Goal: Information Seeking & Learning: Learn about a topic

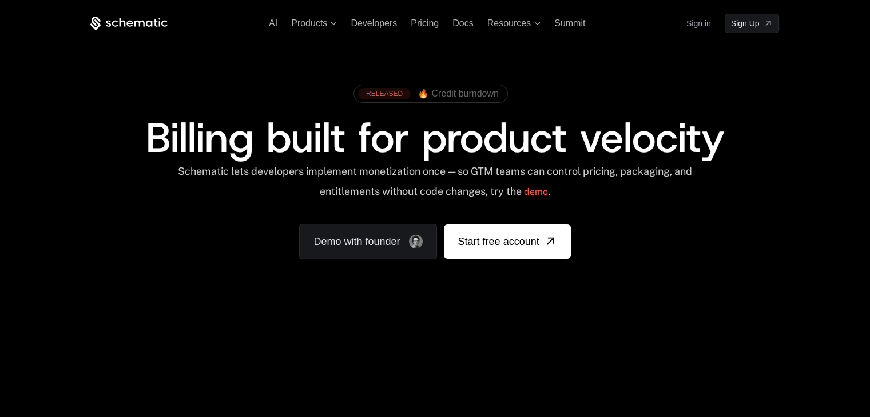
click at [459, 94] on span "🔥 Credit burndown" at bounding box center [457, 94] width 81 height 10
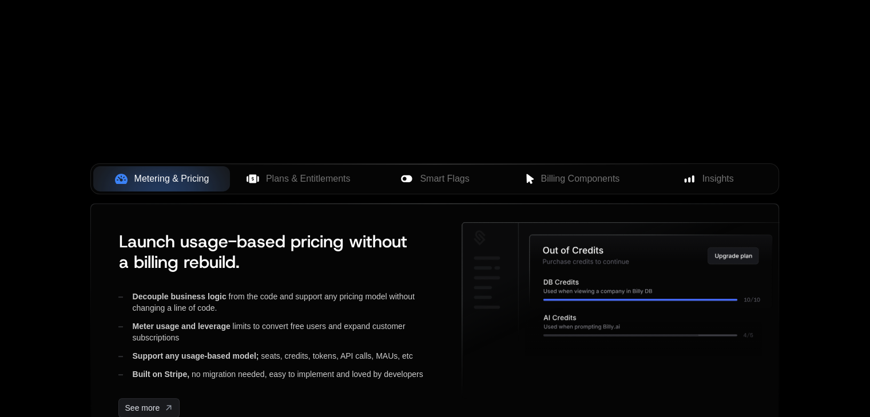
scroll to position [400, 0]
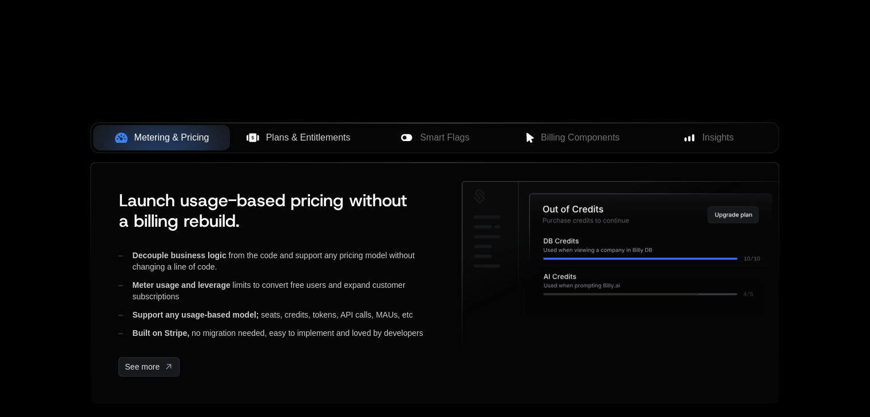
click at [297, 140] on span "Plans & Entitlements" at bounding box center [308, 138] width 85 height 14
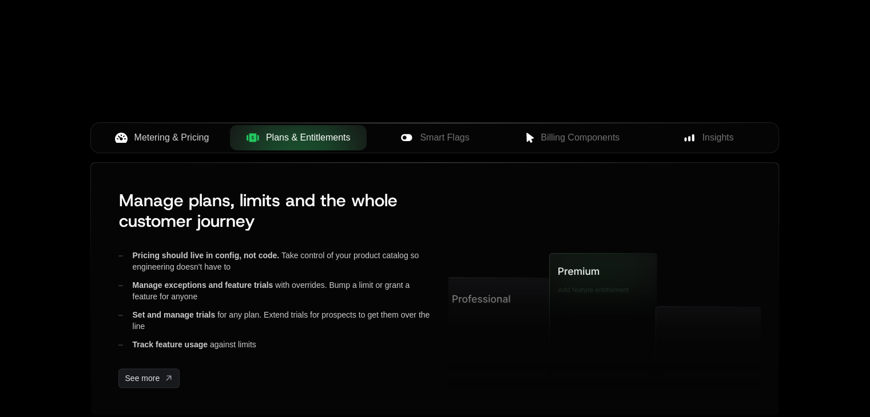
click at [177, 139] on span "Metering & Pricing" at bounding box center [171, 138] width 75 height 14
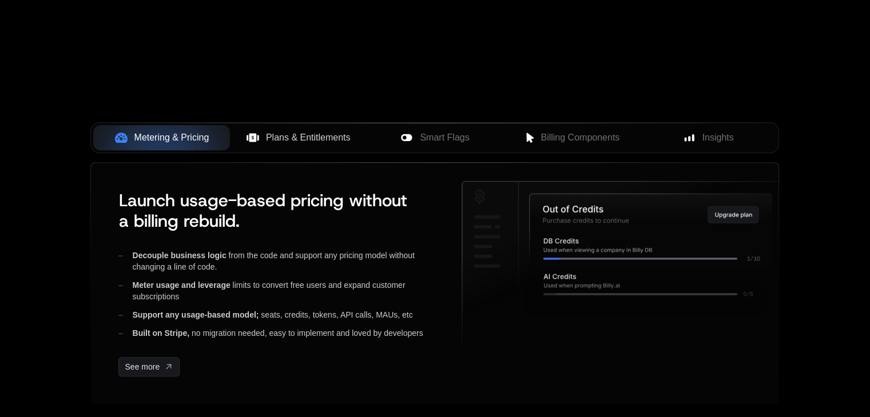
click at [334, 137] on span "Plans & Entitlements" at bounding box center [308, 138] width 85 height 14
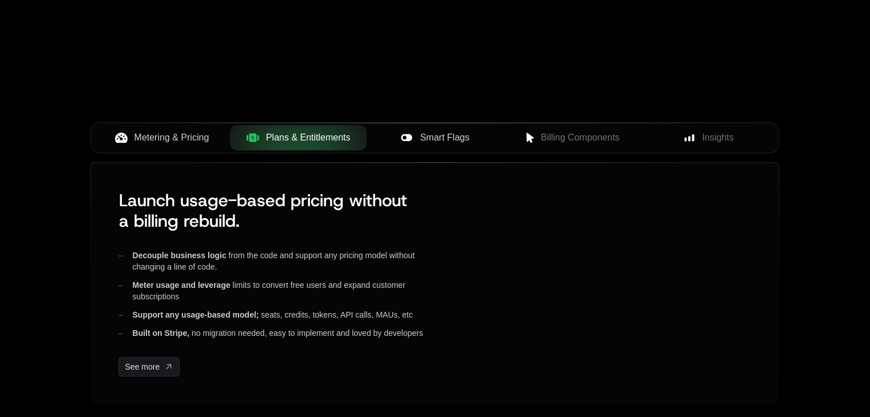
click at [430, 137] on span "Smart Flags" at bounding box center [444, 138] width 49 height 14
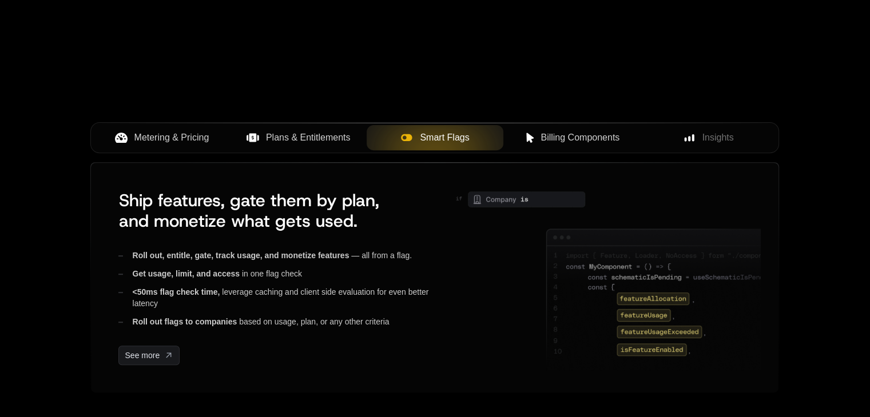
click at [540, 135] on span "Billing Components" at bounding box center [579, 138] width 79 height 14
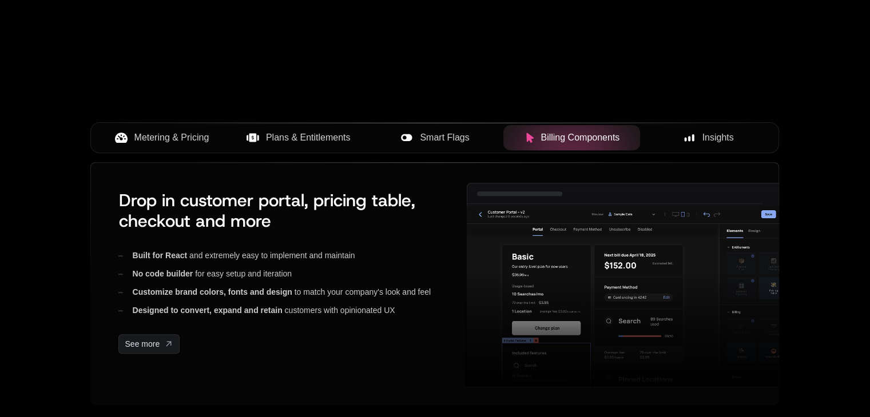
click at [721, 137] on span "Insights" at bounding box center [717, 138] width 31 height 14
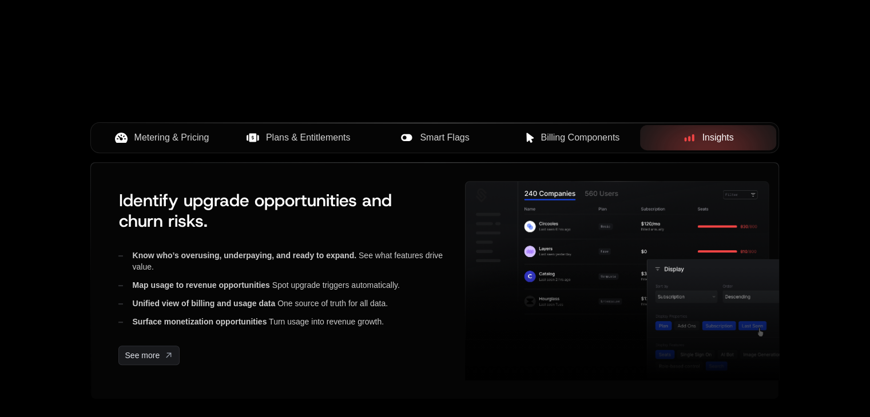
click at [181, 133] on span "Metering & Pricing" at bounding box center [171, 138] width 75 height 14
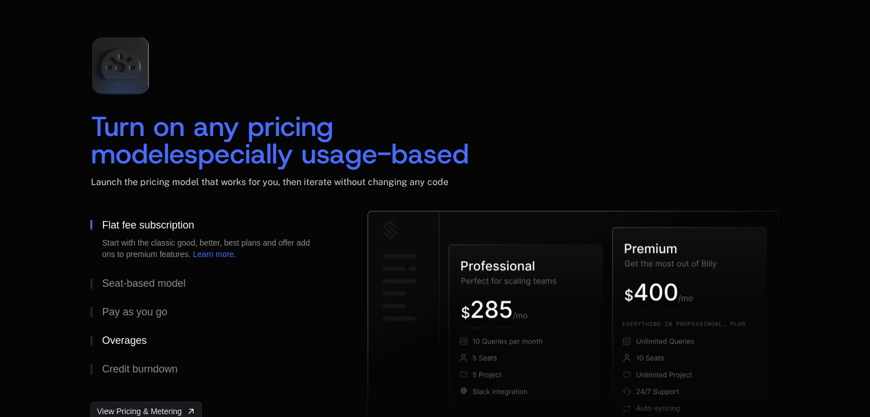
scroll to position [1830, 0]
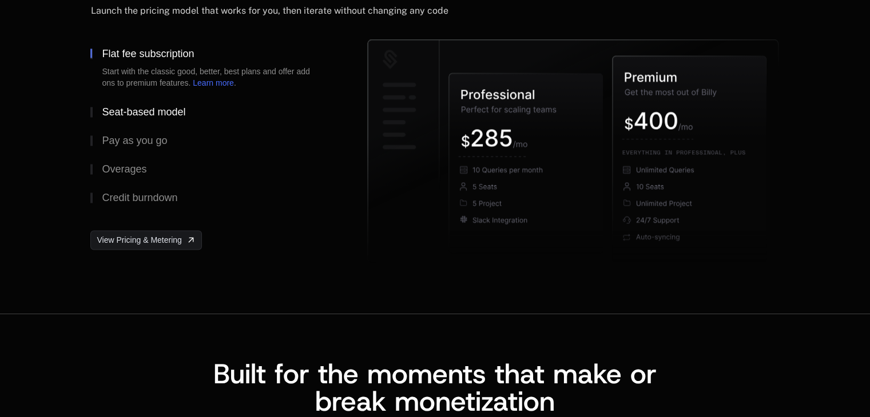
click at [135, 109] on div "Seat-based model" at bounding box center [143, 112] width 83 height 10
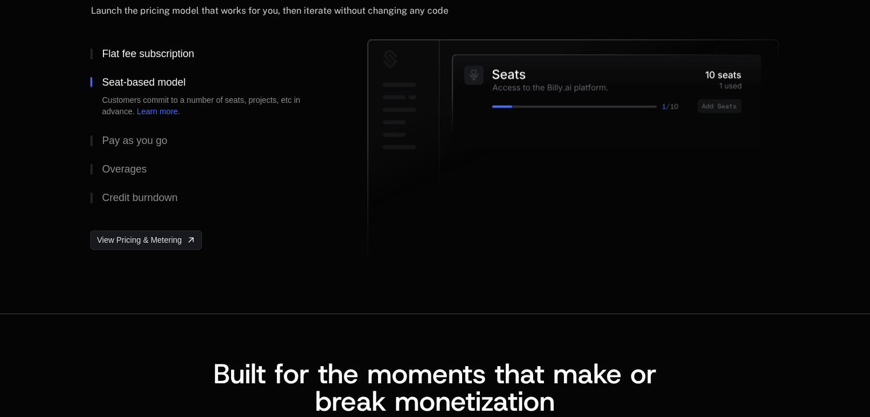
click at [141, 52] on div "Flat fee subscription" at bounding box center [148, 54] width 92 height 10
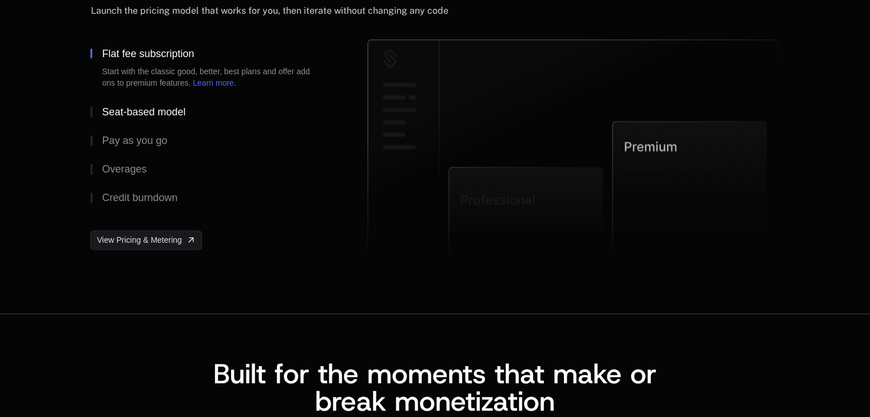
click at [137, 110] on div "Seat-based model" at bounding box center [143, 112] width 83 height 10
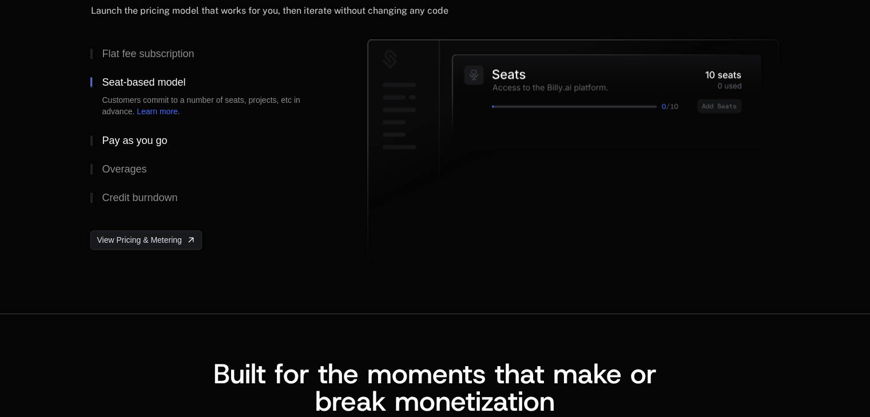
click at [134, 137] on div "Pay as you go" at bounding box center [134, 141] width 65 height 10
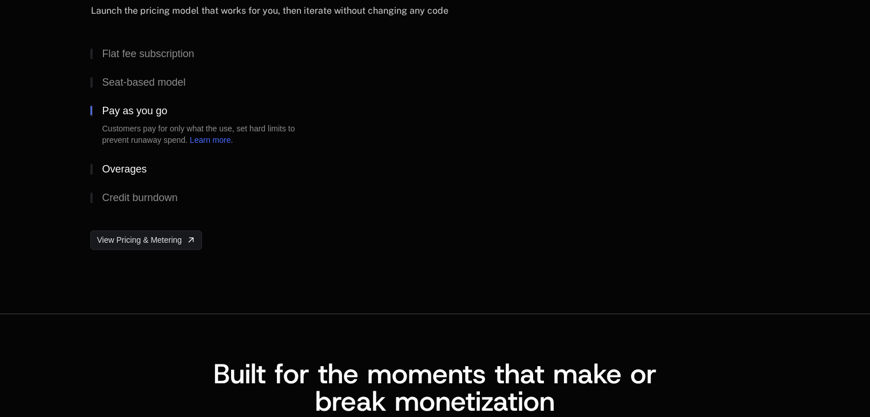
click at [129, 164] on div "Overages" at bounding box center [124, 169] width 45 height 10
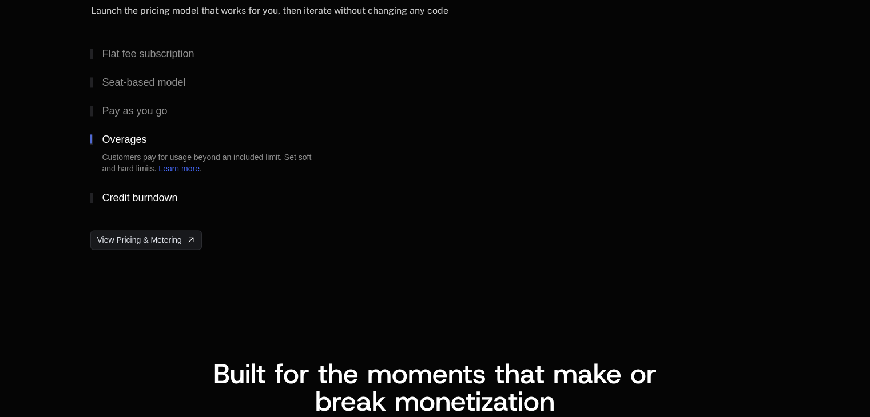
click at [132, 195] on div "Credit burndown" at bounding box center [139, 198] width 75 height 10
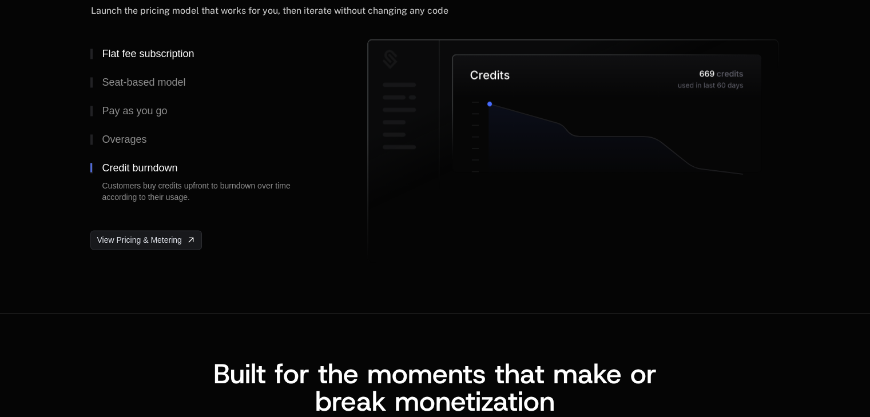
click at [146, 54] on div "Flat fee subscription" at bounding box center [148, 54] width 92 height 10
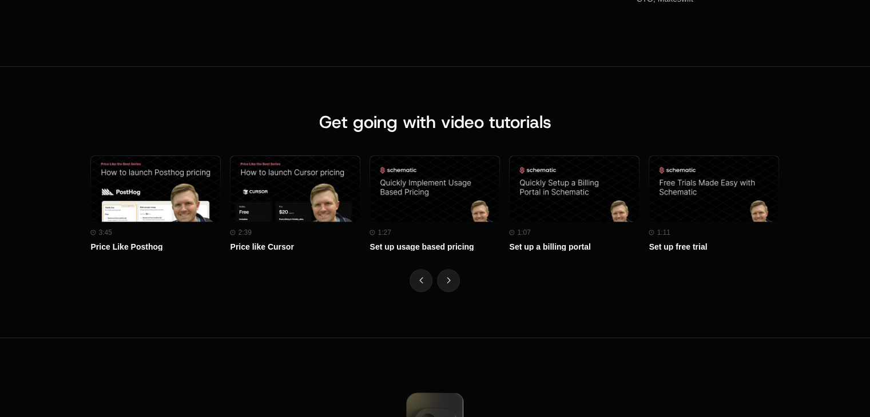
scroll to position [4918, 0]
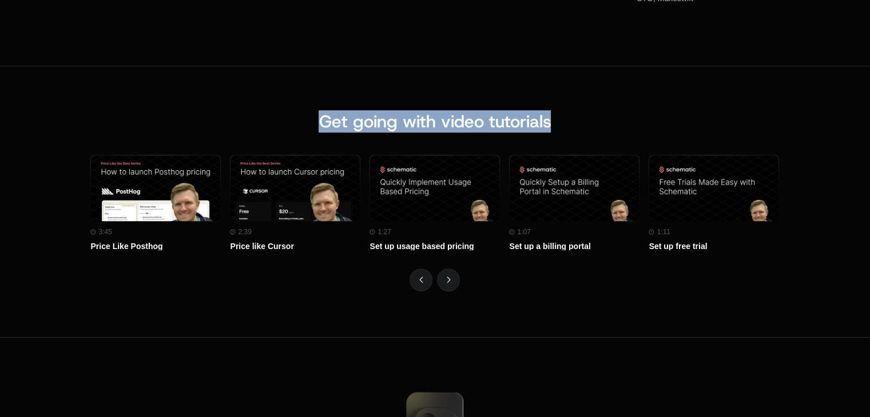
drag, startPoint x: 308, startPoint y: 122, endPoint x: 679, endPoint y: 138, distance: 370.9
click at [679, 138] on div "Get going with video tutorials" at bounding box center [434, 133] width 689 height 43
click at [618, 108] on div "Get going with video tutorials Watch on Youtube 3:45 Price Like Posthog Watch o…" at bounding box center [435, 202] width 870 height 272
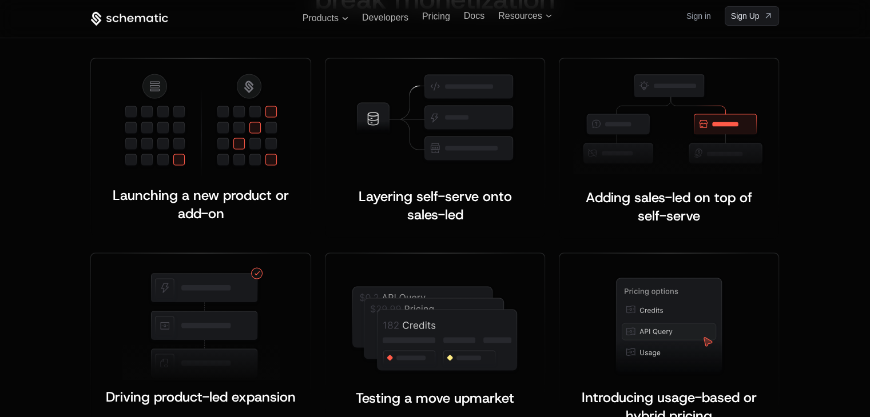
scroll to position [0, 0]
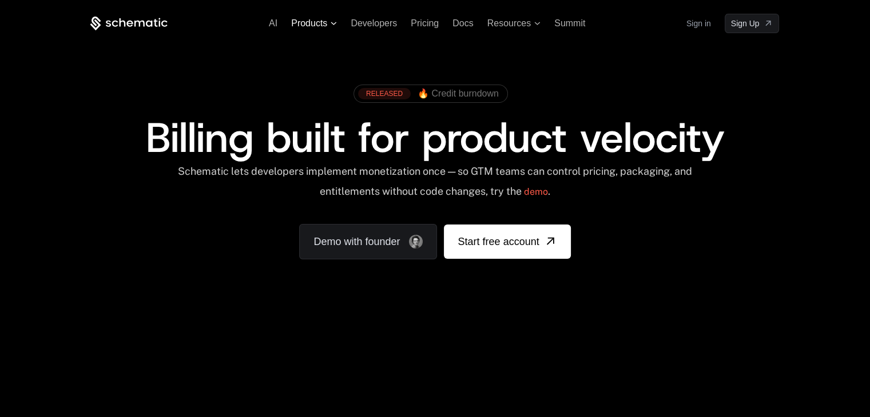
click at [332, 23] on icon at bounding box center [334, 23] width 6 height 3
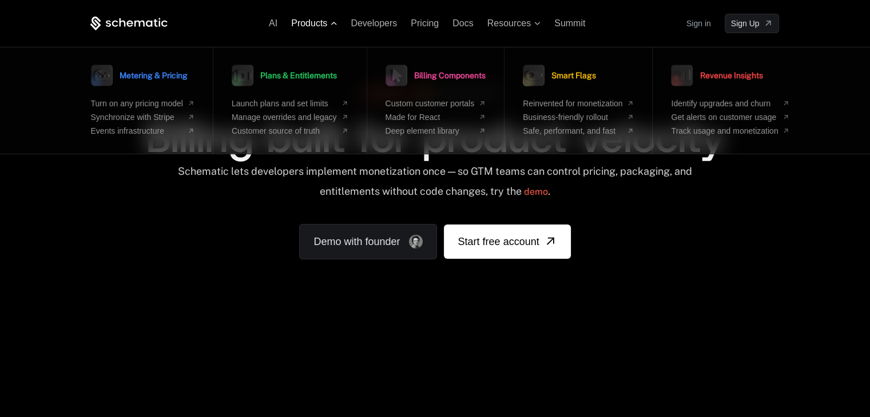
click at [336, 25] on span "Products" at bounding box center [314, 23] width 46 height 10
